Goal: Information Seeking & Learning: Compare options

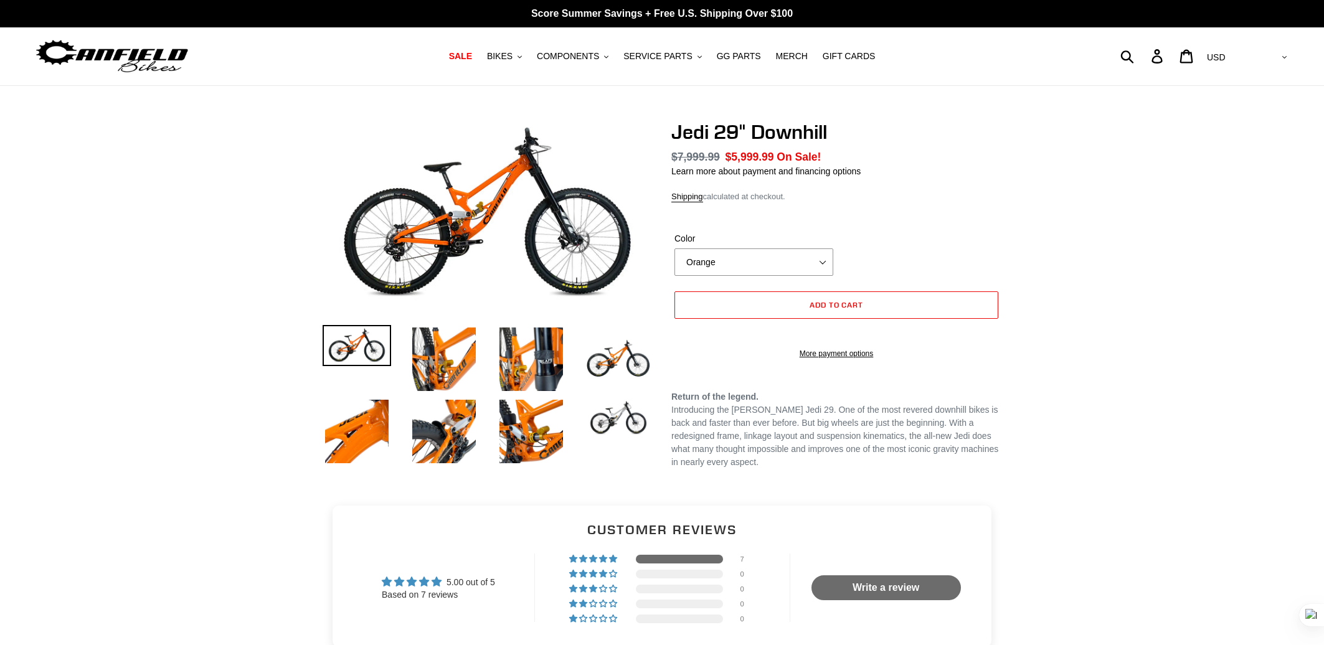
select select "highest-rating"
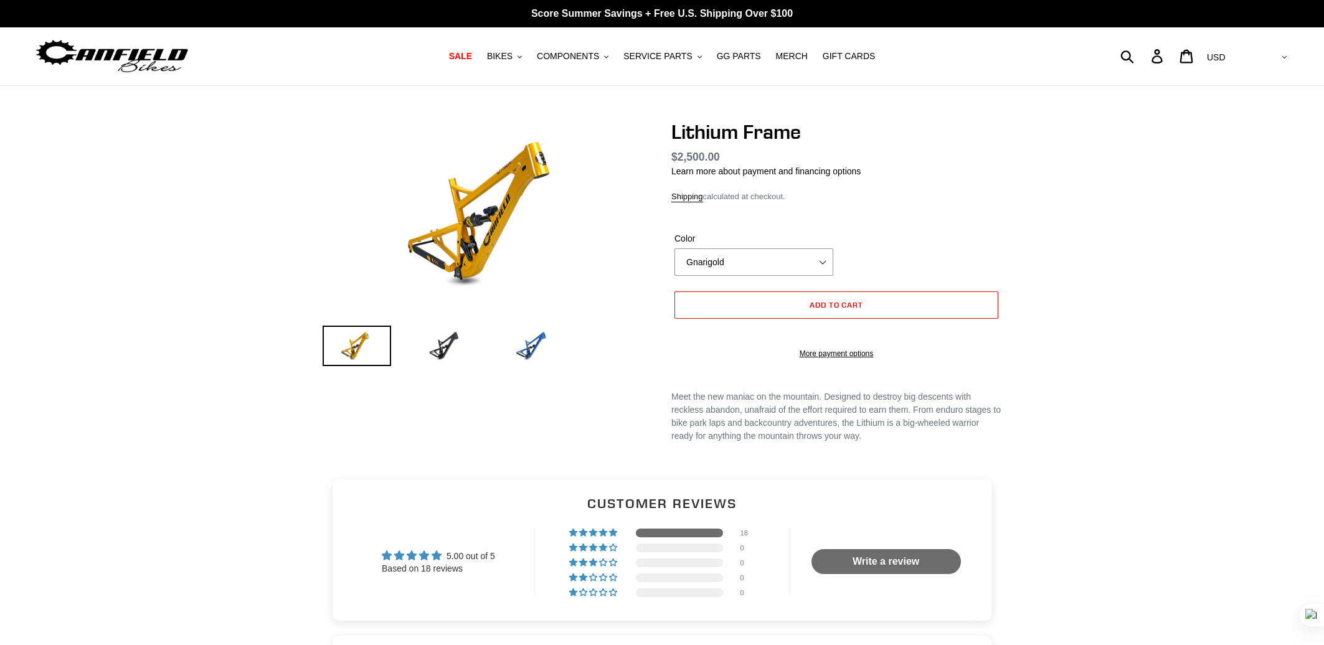
select select "highest-rating"
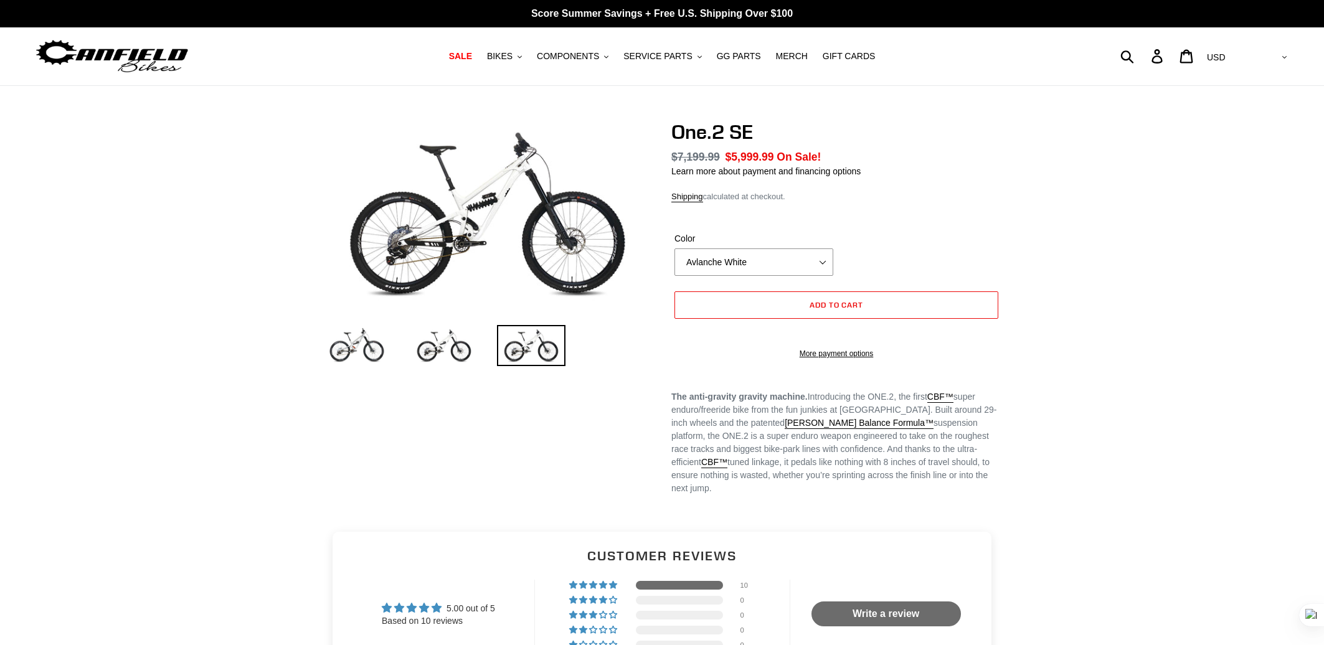
select select "highest-rating"
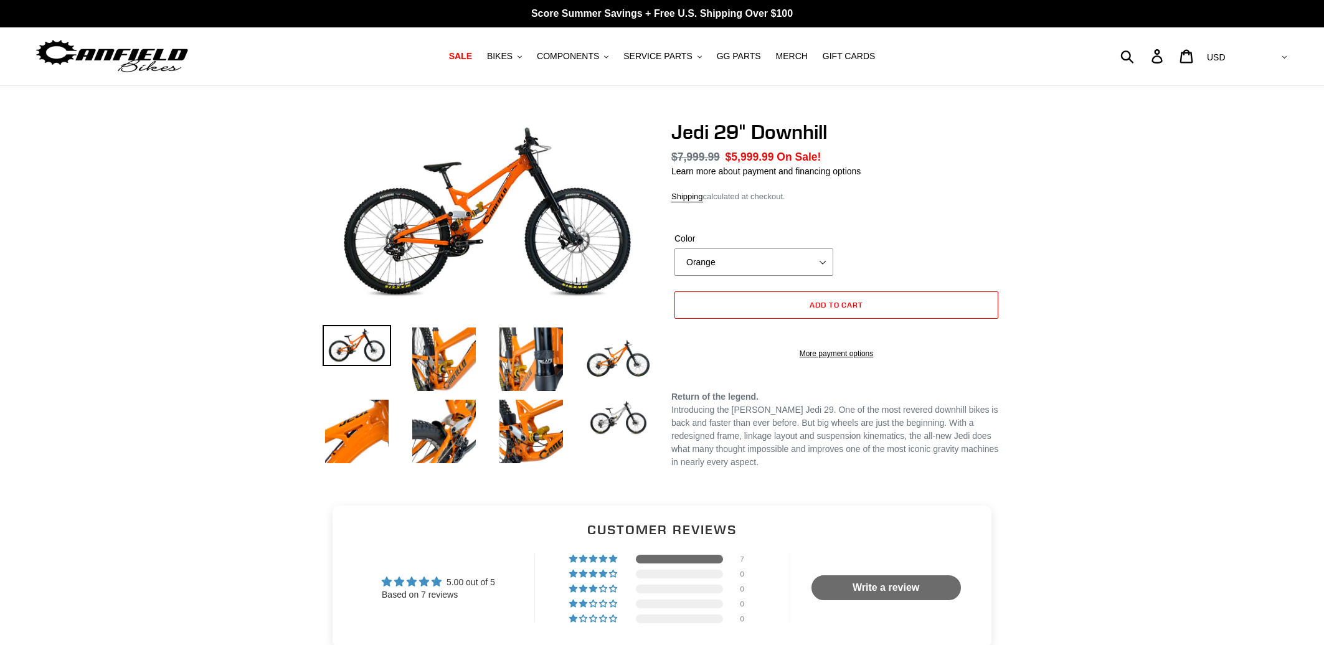
select select "highest-rating"
